Goal: Find specific page/section: Find specific page/section

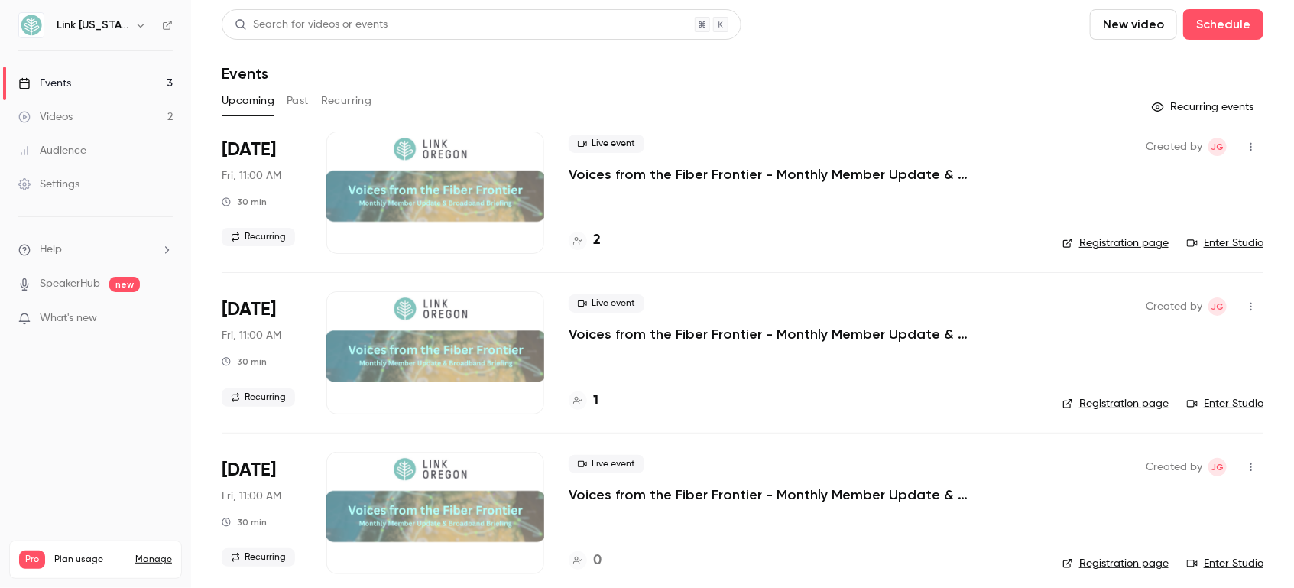
click at [445, 188] on div at bounding box center [435, 192] width 218 height 122
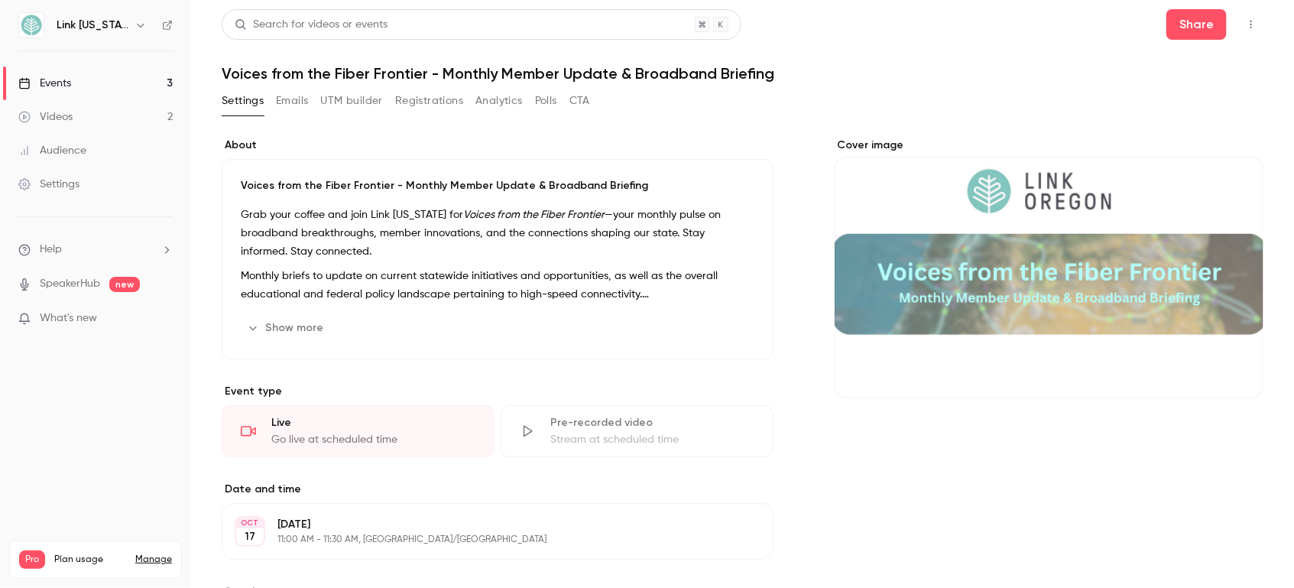
click at [425, 96] on button "Registrations" at bounding box center [429, 101] width 68 height 24
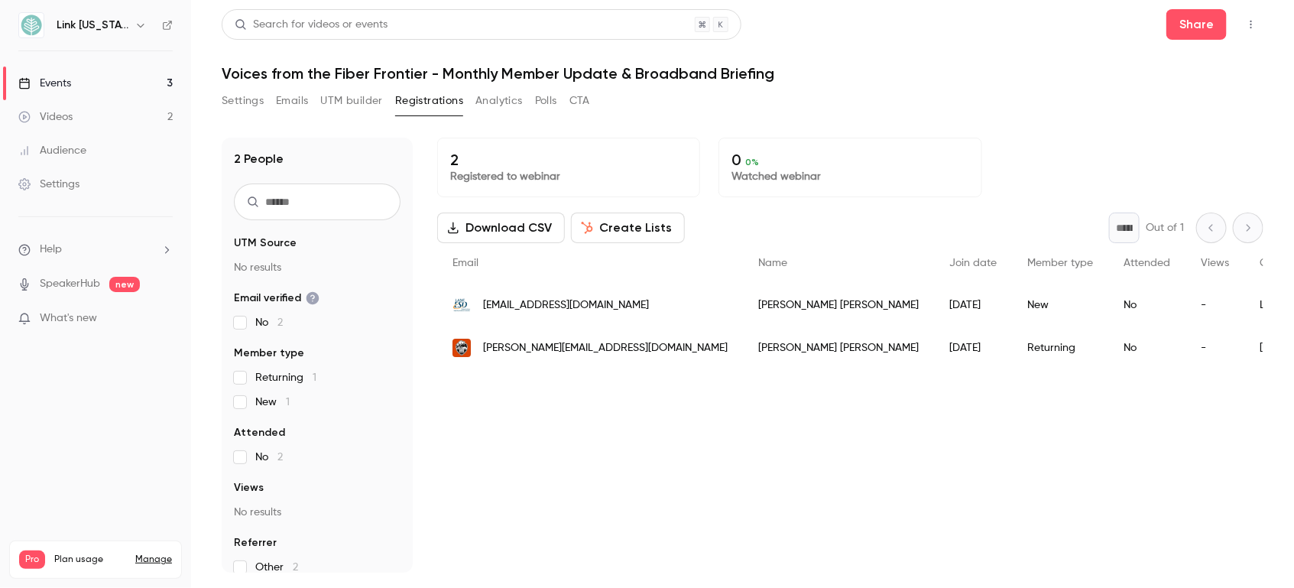
click at [255, 101] on button "Settings" at bounding box center [243, 101] width 42 height 24
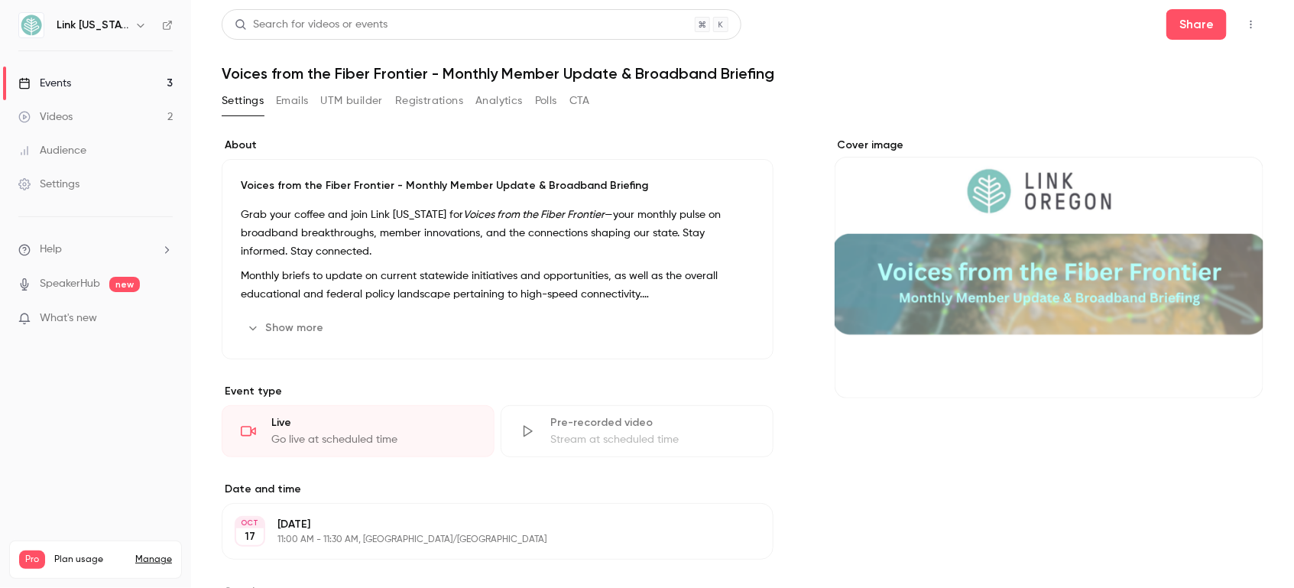
click at [494, 97] on button "Analytics" at bounding box center [499, 101] width 47 height 24
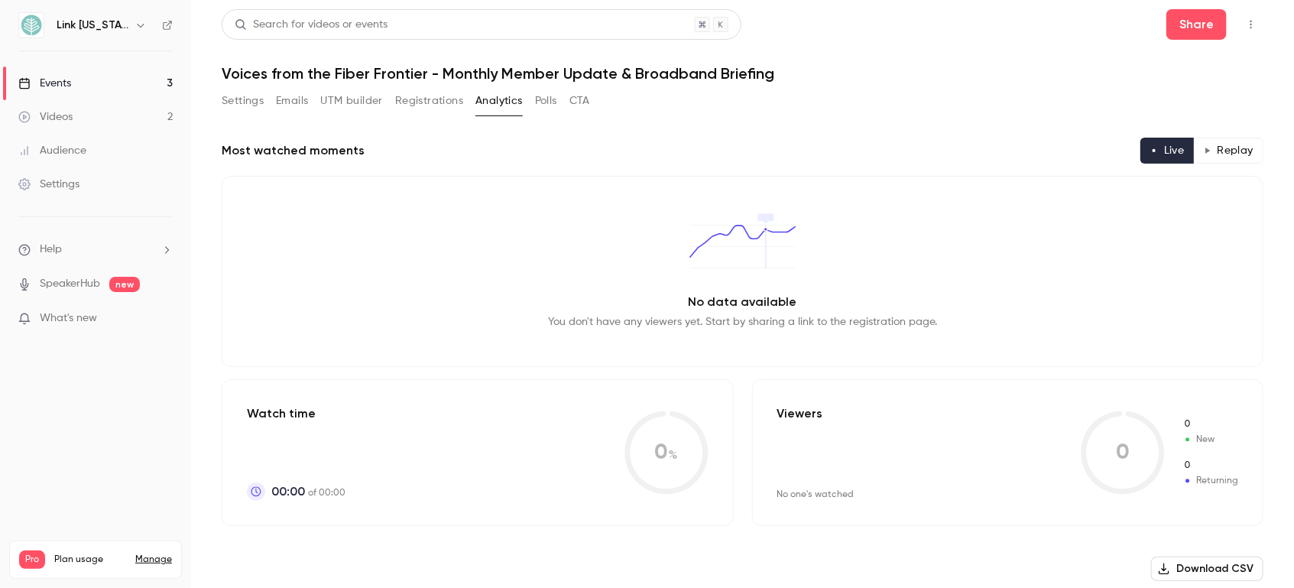
click at [287, 99] on button "Emails" at bounding box center [292, 101] width 32 height 24
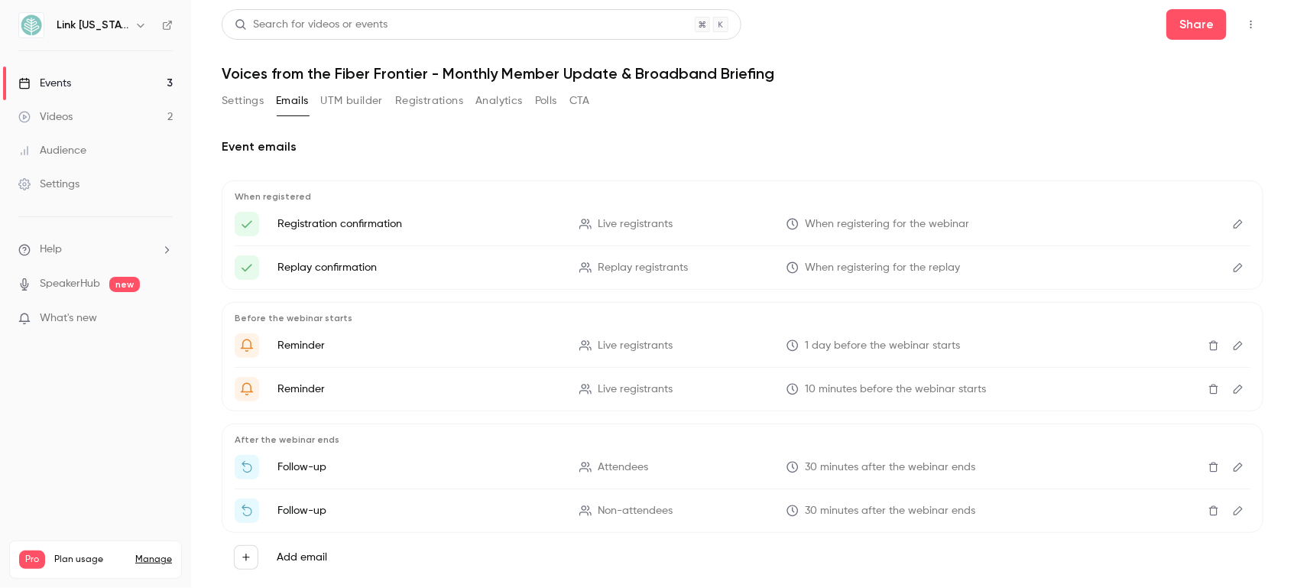
click at [88, 92] on link "Events 3" at bounding box center [95, 84] width 191 height 34
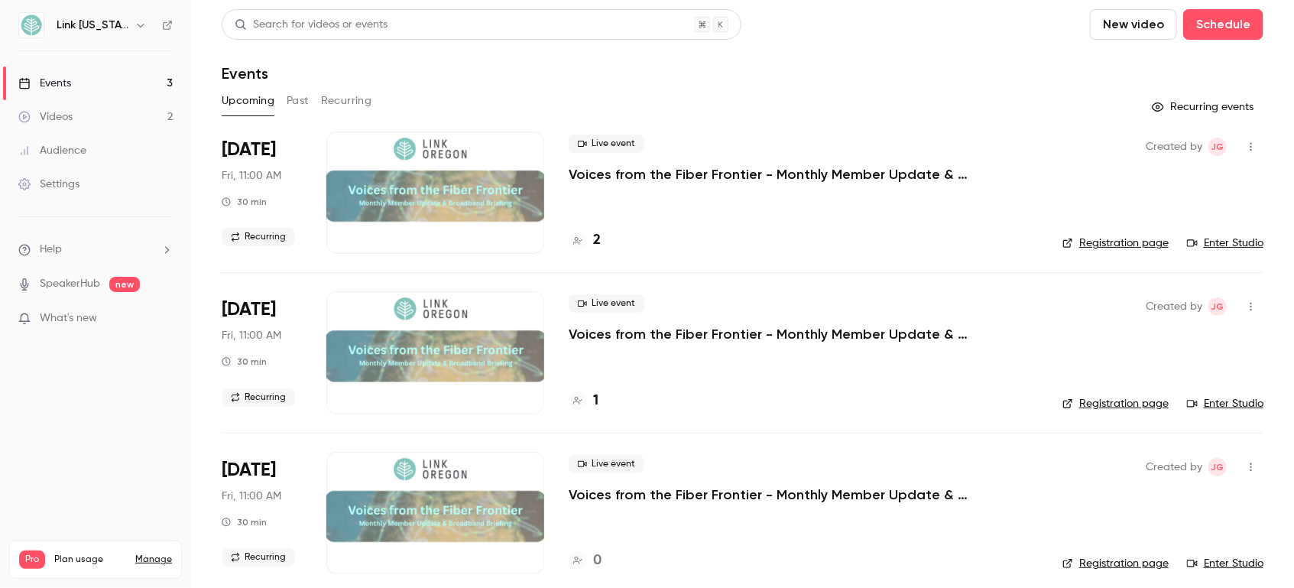
click at [1097, 245] on link "Registration page" at bounding box center [1116, 242] width 106 height 15
